Goal: Use online tool/utility: Utilize a website feature to perform a specific function

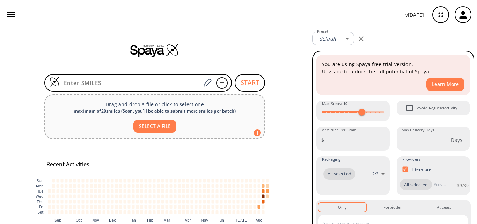
click at [111, 85] on input at bounding box center [130, 82] width 141 height 7
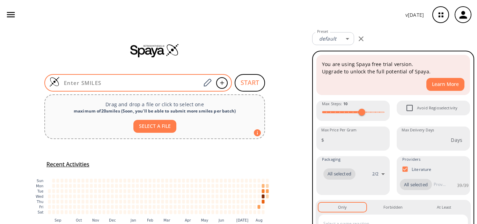
type input "OC1=CC=CC2=C1C(CC[N+](C)(COC(C3=CC=CN=C3)=O)C)=CN2"
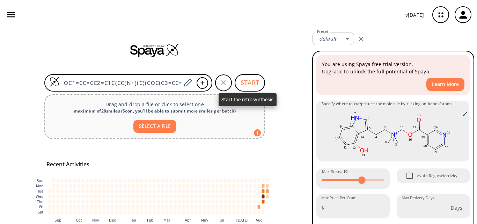
click at [254, 79] on button "START" at bounding box center [250, 82] width 30 height 17
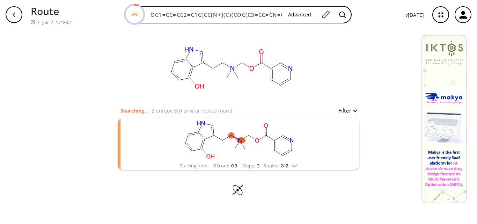
click at [256, 150] on rect "clusters" at bounding box center [239, 140] width 182 height 44
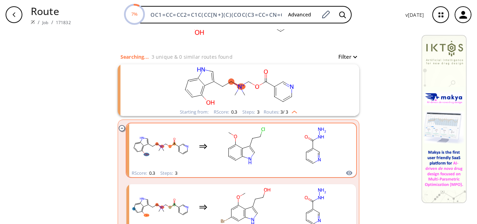
scroll to position [70, 0]
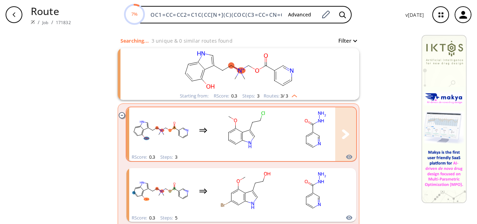
click at [219, 125] on rect "clusters" at bounding box center [245, 130] width 63 height 44
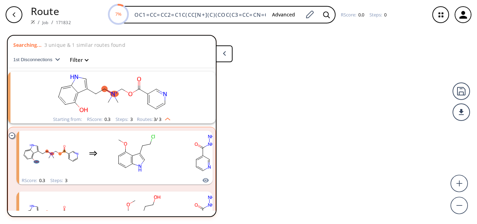
scroll to position [16, 0]
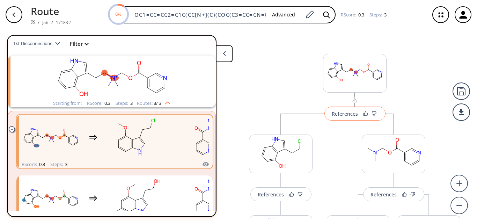
click at [338, 114] on div "References" at bounding box center [345, 113] width 26 height 5
